Goal: Ask a question

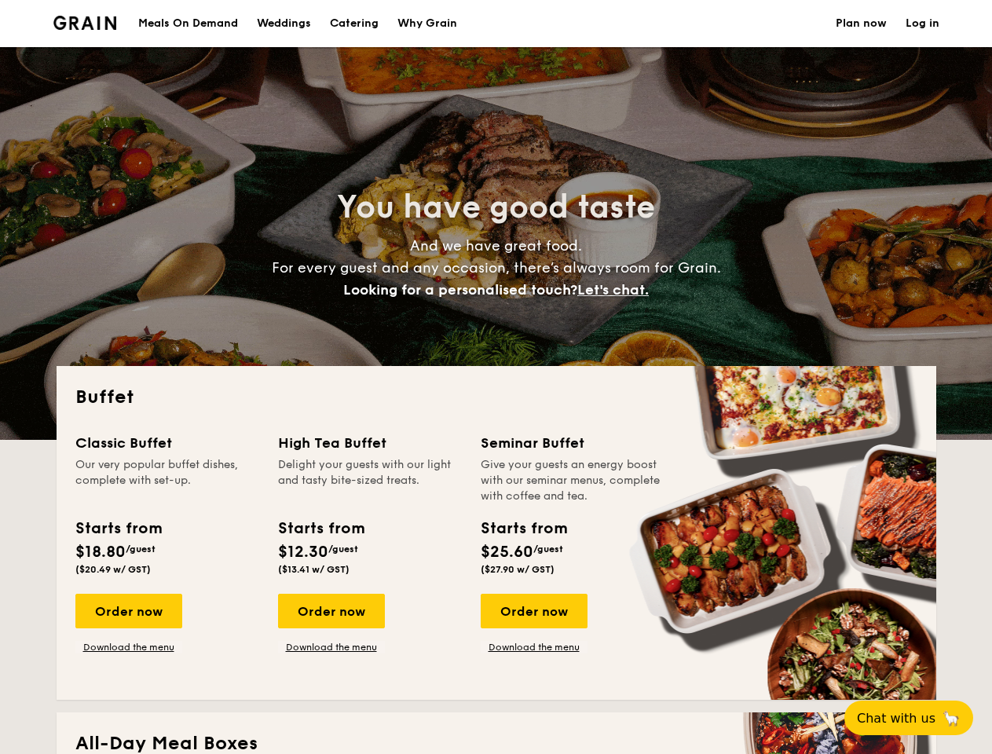
select select
click at [495, 377] on div "Buffet Classic Buffet Our very popular buffet dishes, complete with set-up. Sta…" at bounding box center [496, 533] width 879 height 334
click at [922, 24] on link "Log in" at bounding box center [922, 23] width 34 height 47
click at [617, 290] on span "Let's chat." at bounding box center [612, 289] width 71 height 17
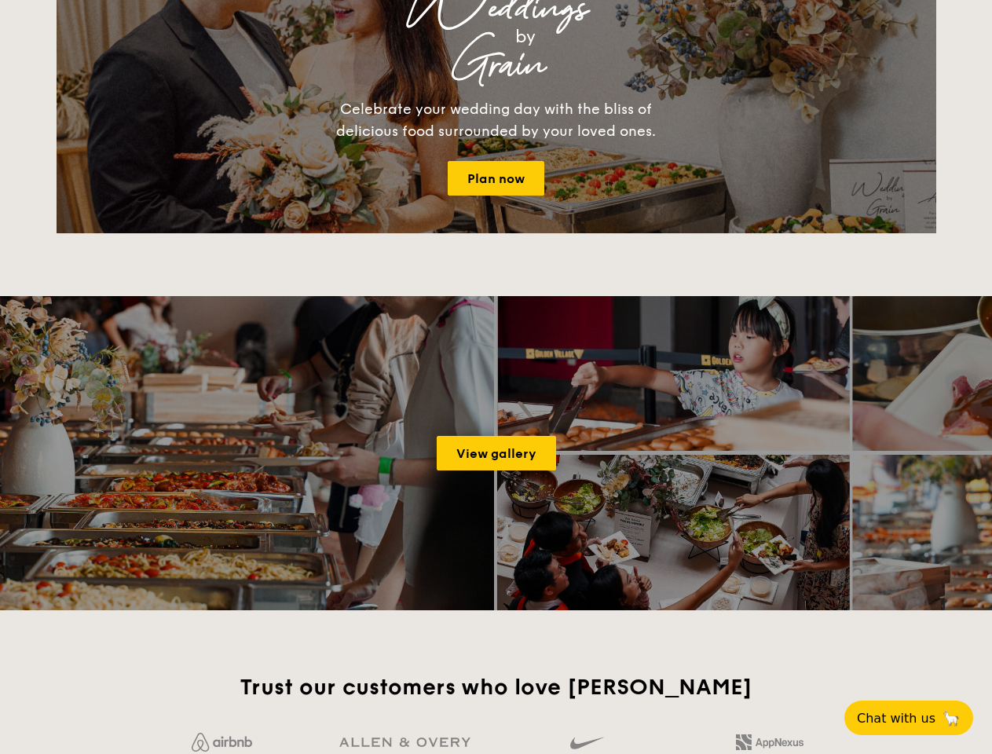
click at [917, 718] on span "Chat with us" at bounding box center [896, 718] width 79 height 15
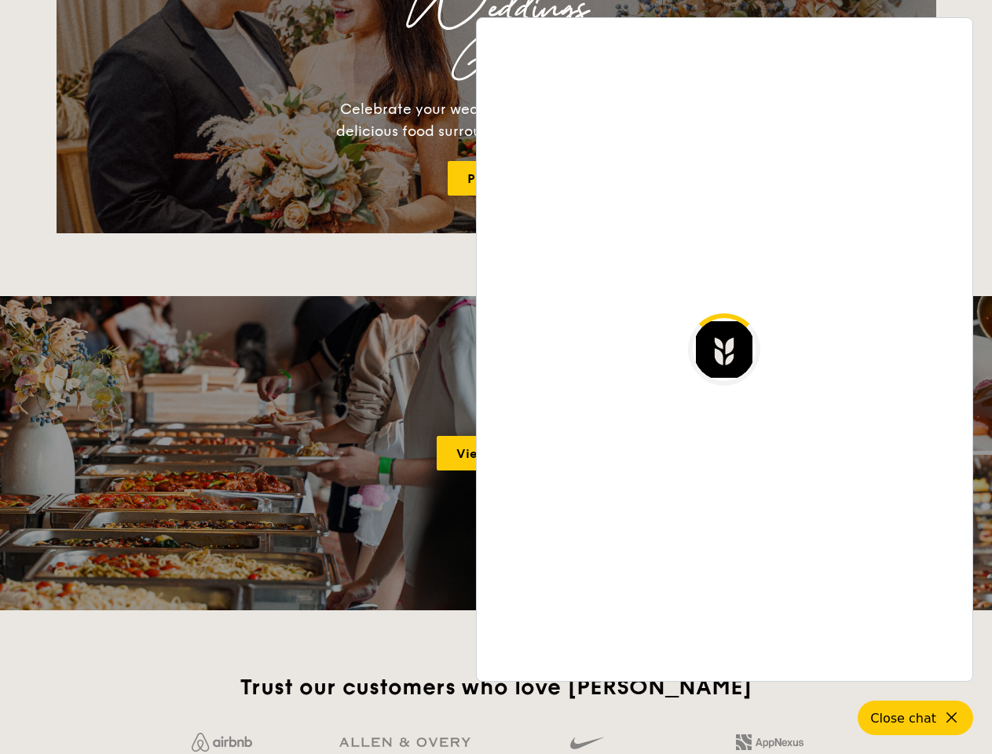
scroll to position [2695, 0]
